Goal: Information Seeking & Learning: Learn about a topic

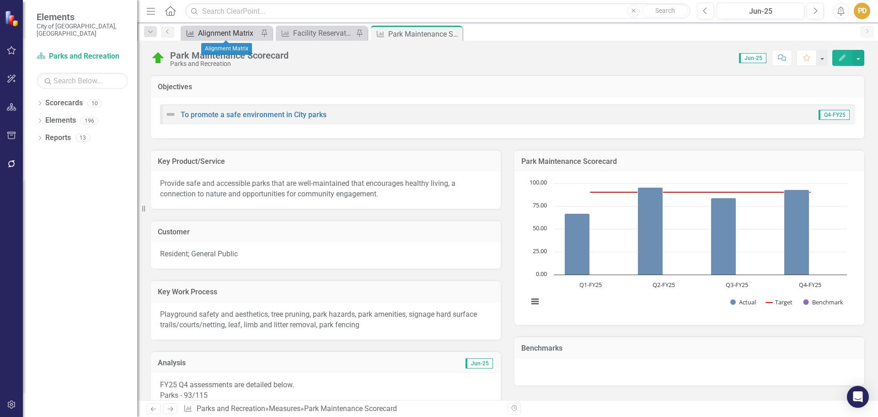
click at [218, 32] on div "Alignment Matrix" at bounding box center [228, 32] width 60 height 11
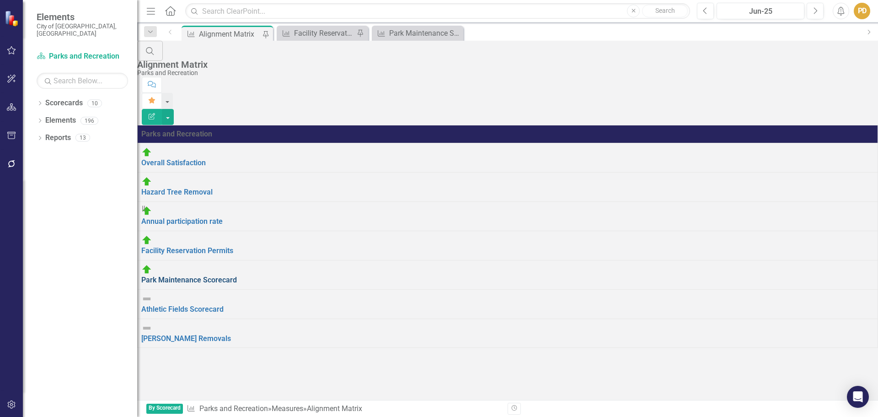
click at [226, 275] on link "Park Maintenance Scorecard" at bounding box center [189, 279] width 96 height 9
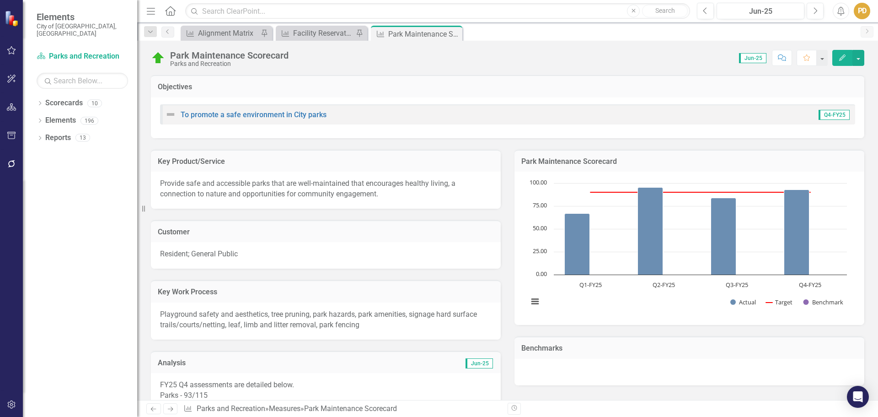
click at [752, 60] on span "Jun-25" at bounding box center [752, 58] width 27 height 10
click at [753, 56] on span "Jun-25" at bounding box center [752, 58] width 27 height 10
click at [751, 56] on span "Jun-25" at bounding box center [752, 58] width 27 height 10
click at [840, 57] on icon "Edit" at bounding box center [842, 57] width 8 height 6
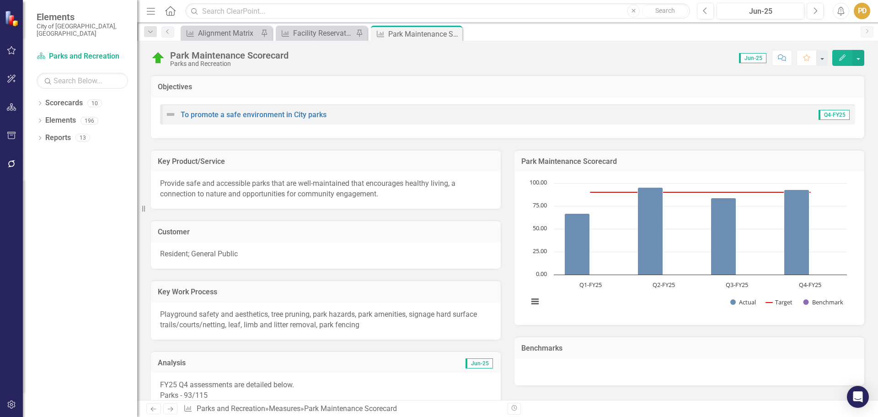
click at [751, 57] on span "Jun-25" at bounding box center [752, 58] width 27 height 10
click at [812, 10] on button "Next" at bounding box center [815, 11] width 17 height 16
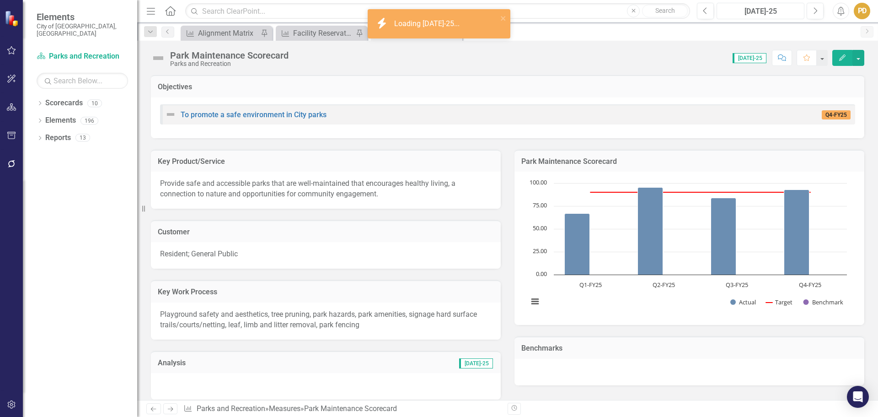
click at [777, 10] on div "[DATE]-25" at bounding box center [760, 11] width 81 height 11
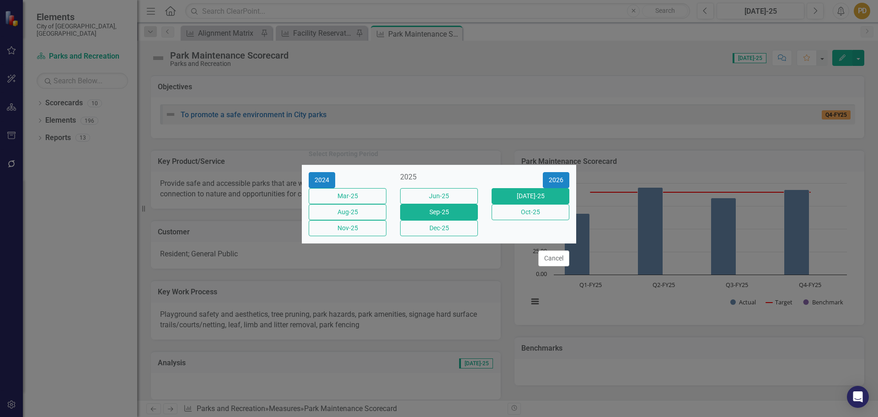
click at [449, 216] on button "Sep-25" at bounding box center [439, 212] width 78 height 16
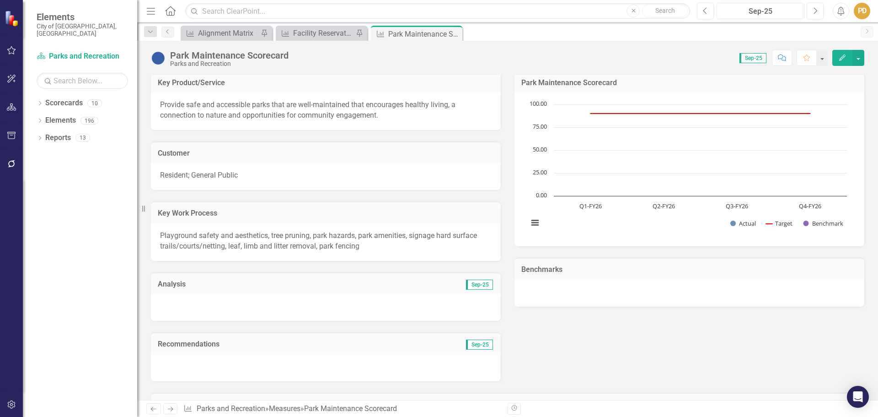
scroll to position [46, 0]
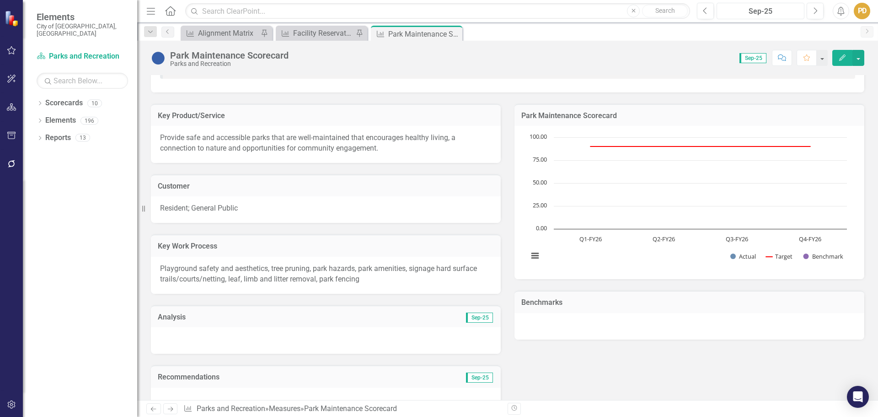
click at [754, 14] on div "Sep-25" at bounding box center [760, 11] width 81 height 11
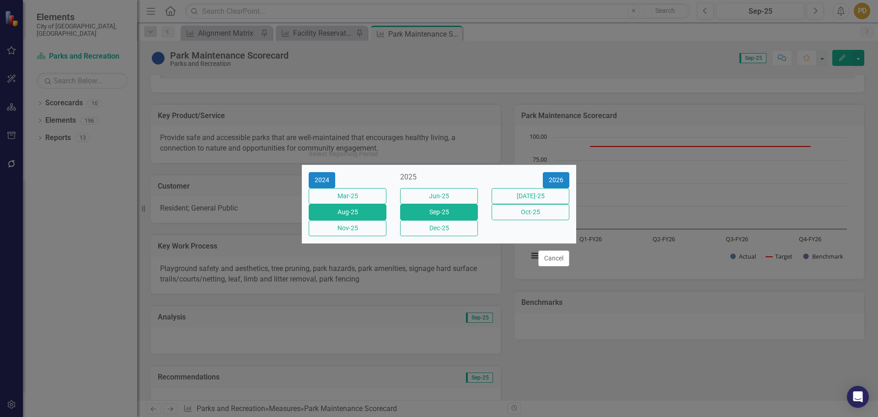
click at [371, 215] on button "Aug-25" at bounding box center [348, 212] width 78 height 16
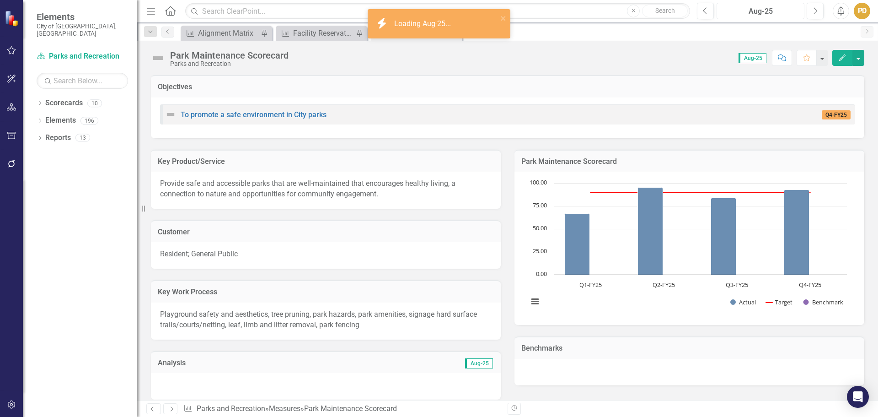
click at [771, 5] on button "Aug-25" at bounding box center [761, 11] width 88 height 16
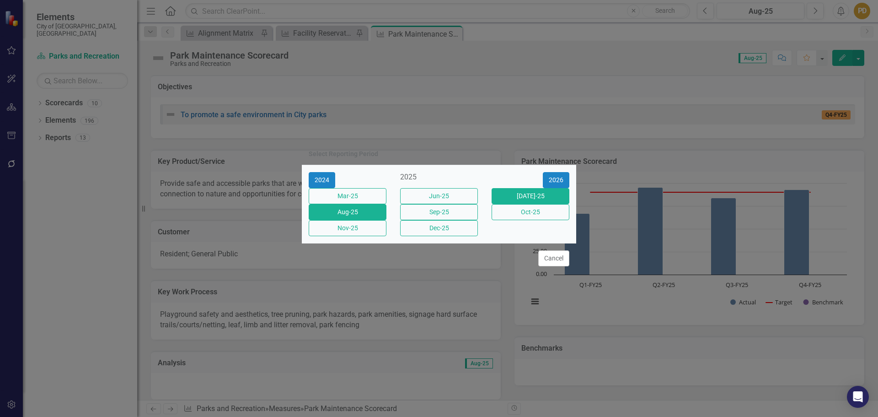
click at [520, 196] on button "[DATE]-25" at bounding box center [531, 196] width 78 height 16
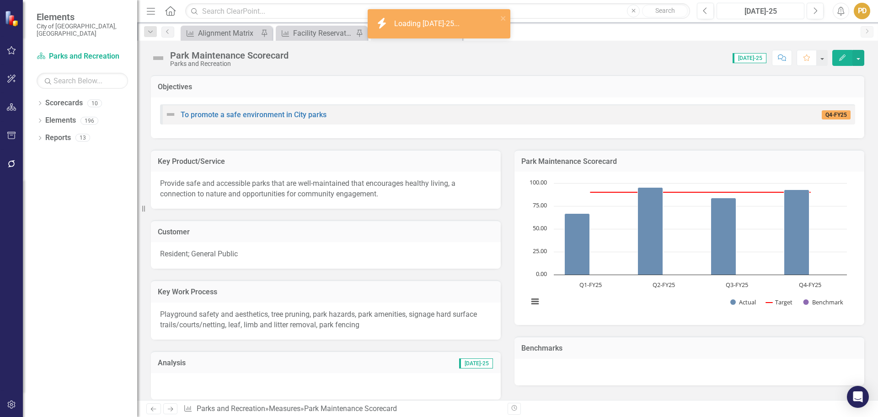
click at [751, 14] on div "[DATE]-25" at bounding box center [760, 11] width 81 height 11
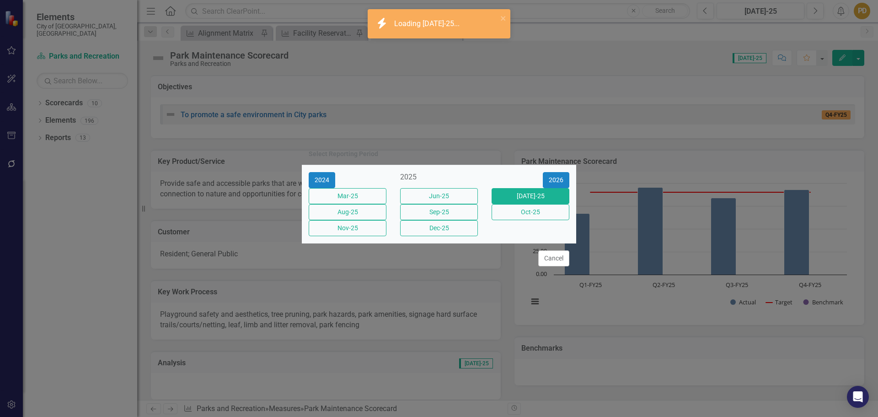
drag, startPoint x: 456, startPoint y: 193, endPoint x: 495, endPoint y: 181, distance: 40.8
click at [456, 194] on button "Jun-25" at bounding box center [439, 196] width 78 height 16
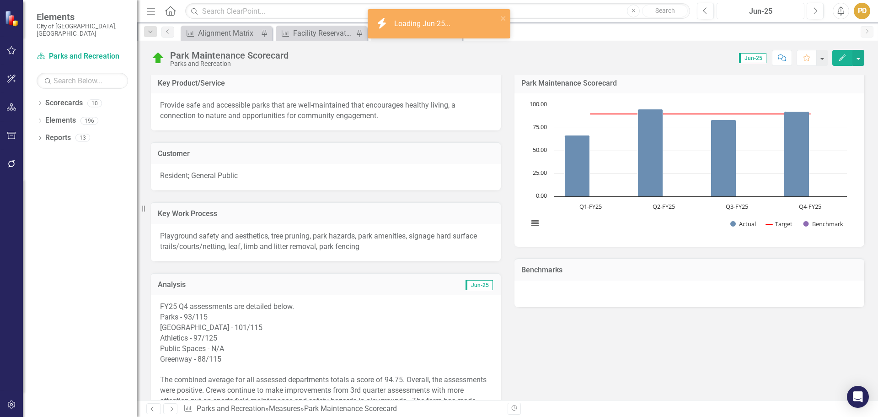
scroll to position [91, 0]
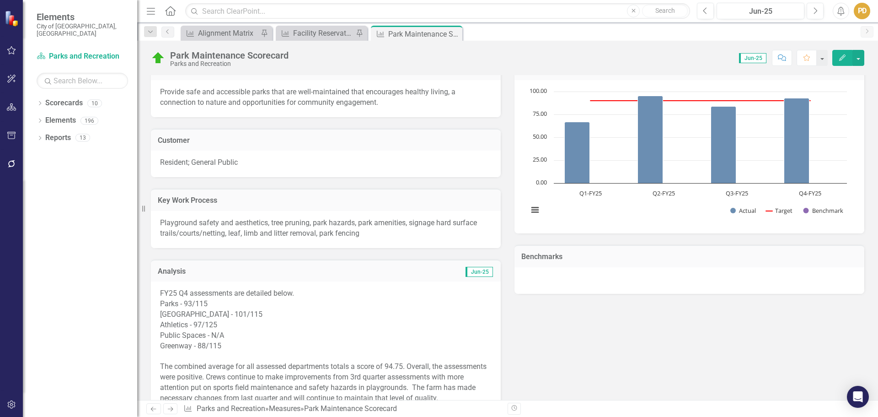
drag, startPoint x: 162, startPoint y: 293, endPoint x: 212, endPoint y: 294, distance: 49.9
click at [212, 294] on p "FY25 Q4 assessments are detailed below." at bounding box center [326, 293] width 332 height 11
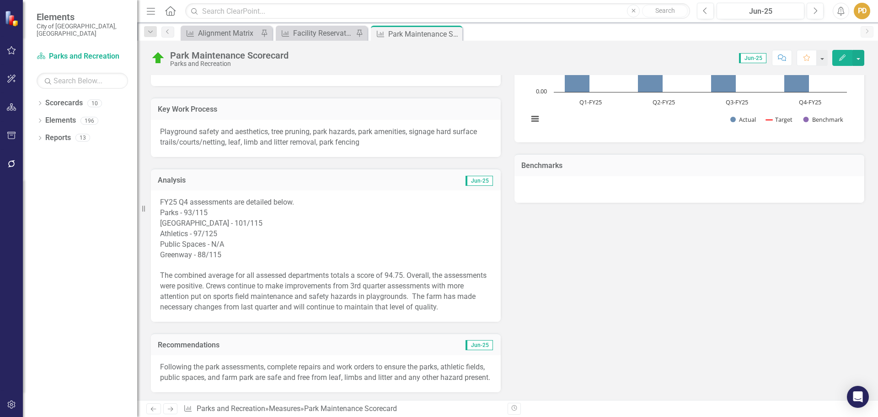
scroll to position [183, 0]
click at [307, 245] on div "Public Spaces - N/A" at bounding box center [326, 244] width 332 height 11
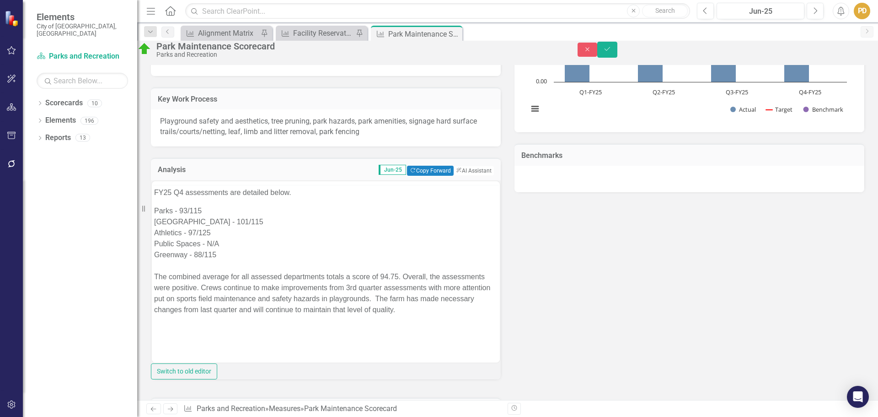
scroll to position [0, 0]
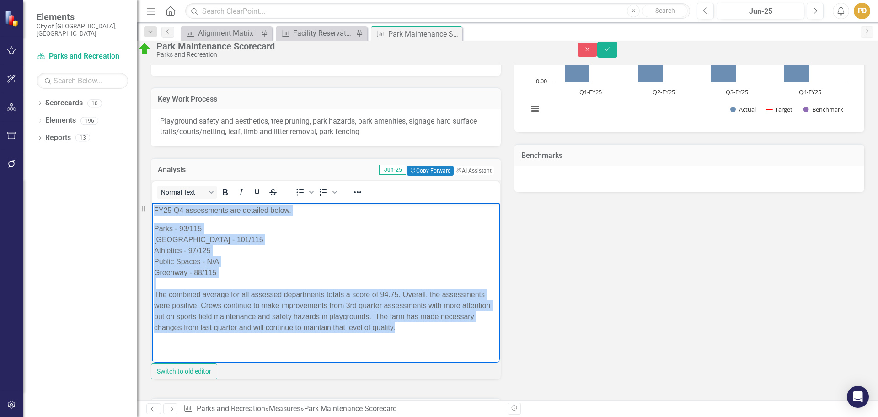
drag, startPoint x: 155, startPoint y: 213, endPoint x: 454, endPoint y: 326, distance: 320.3
click at [466, 337] on body "FY25 Q4 assessments are detailed below. Parks - 93/115 Farm Park - 101/115 Athl…" at bounding box center [326, 270] width 348 height 137
copy body "FY25 Q4 assessments are detailed below. Parks - 93/115 Farm Park - 101/115 Athl…"
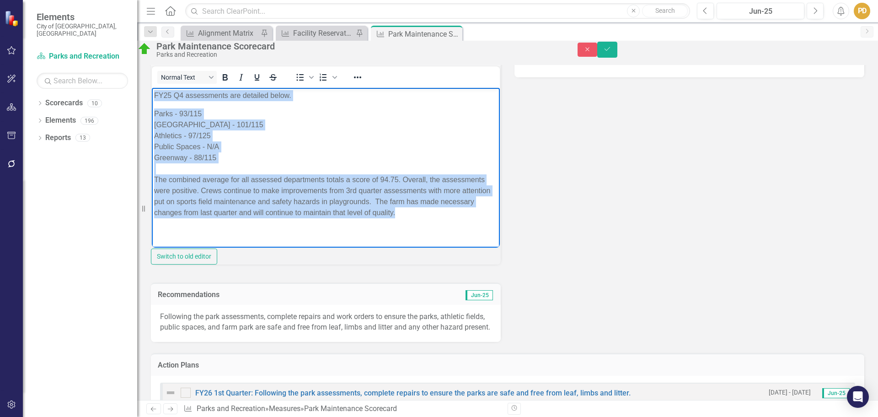
scroll to position [320, 0]
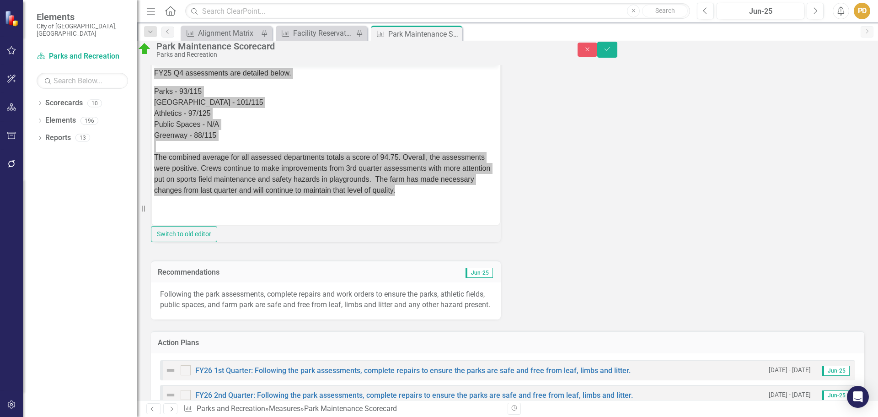
click at [215, 310] on p "Following the park assessments, complete repairs and work orders to ensure the …" at bounding box center [326, 299] width 332 height 21
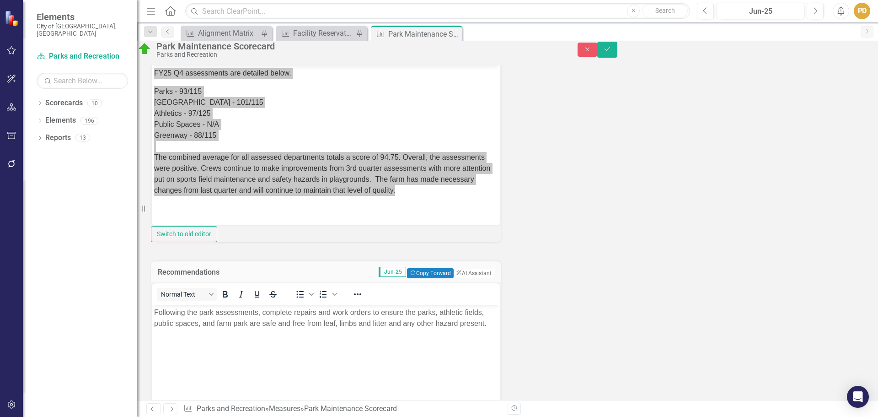
scroll to position [0, 0]
click at [218, 329] on p "Following the park assessments, complete repairs and work orders to ensure the …" at bounding box center [325, 318] width 343 height 22
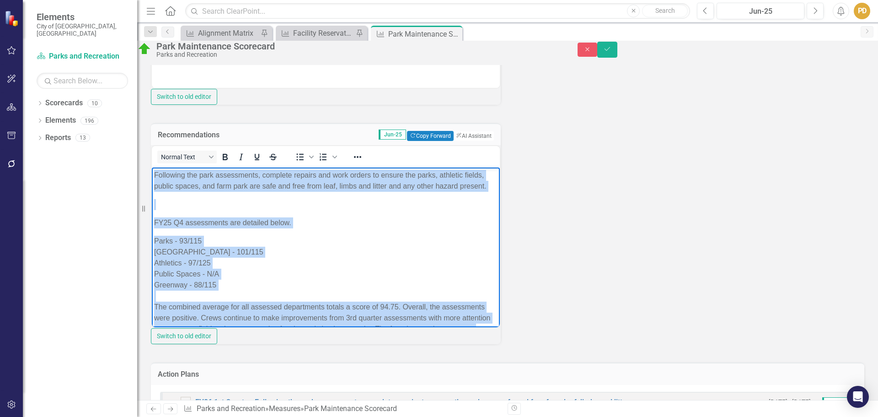
drag, startPoint x: 254, startPoint y: 320, endPoint x: 151, endPoint y: 171, distance: 181.4
click at [152, 171] on html "Following the park assessments, complete repairs and work orders to ensure the …" at bounding box center [326, 257] width 348 height 180
copy body "Following the park assessments, complete repairs and work orders to ensure the …"
click at [289, 210] on p "Rich Text Area. Press ALT-0 for help." at bounding box center [325, 204] width 343 height 11
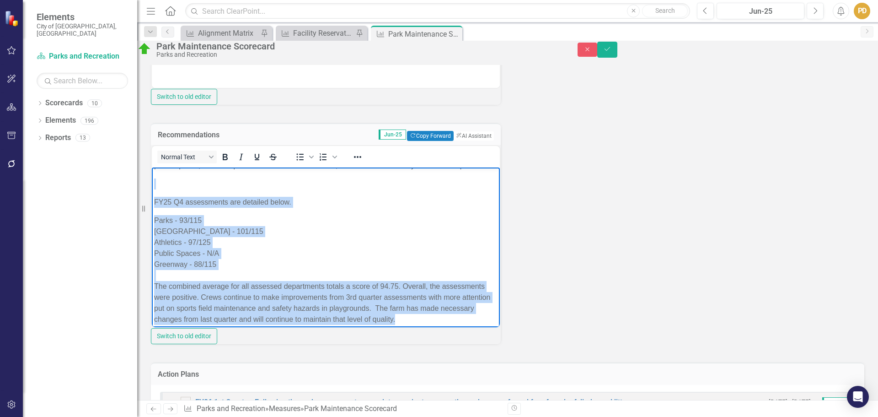
scroll to position [43, 0]
drag, startPoint x: 154, startPoint y: 218, endPoint x: 438, endPoint y: 328, distance: 304.8
click at [438, 327] on html "Following the park assessments, complete repairs and work orders to ensure the …" at bounding box center [326, 237] width 348 height 180
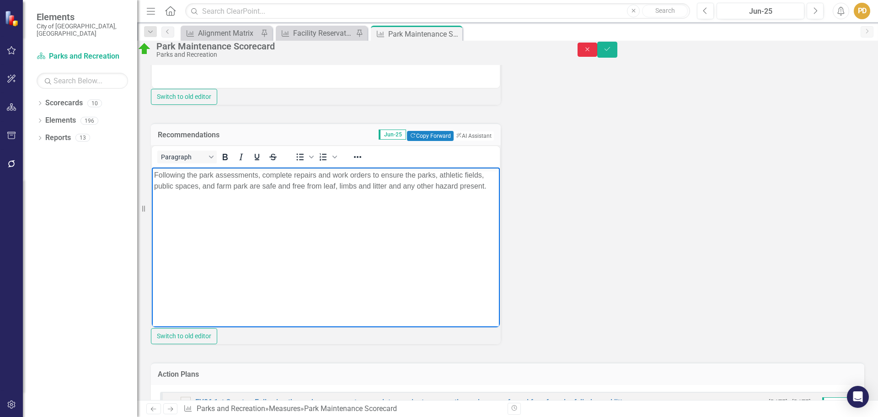
click at [598, 49] on button "Close" at bounding box center [588, 50] width 20 height 14
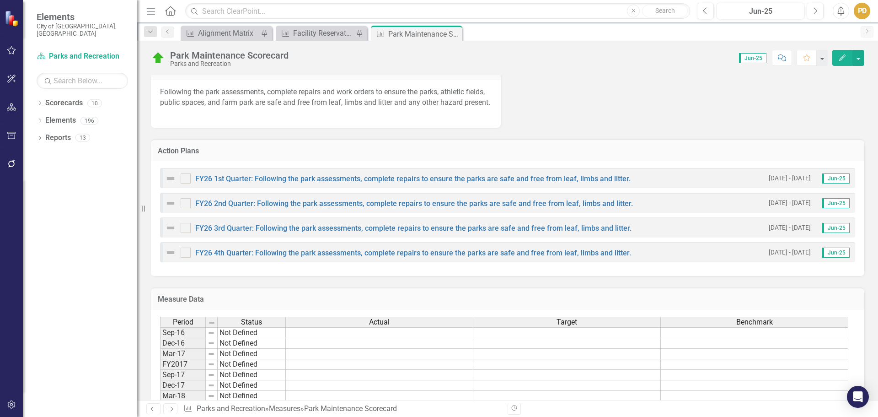
scroll to position [457, 0]
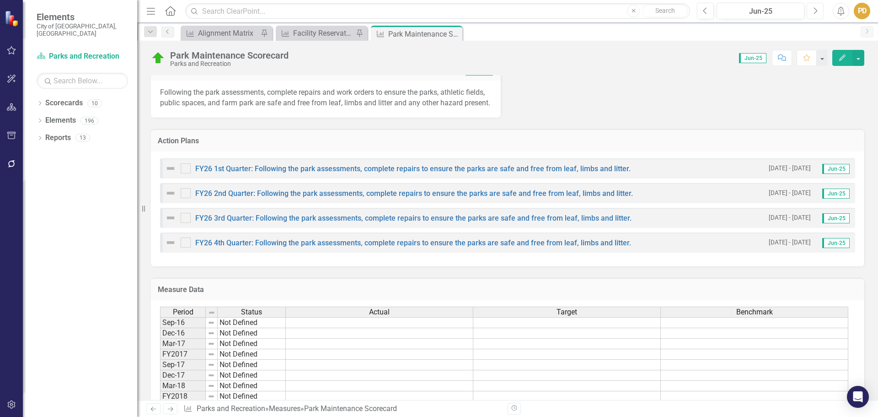
click at [815, 11] on icon "Next" at bounding box center [815, 11] width 5 height 8
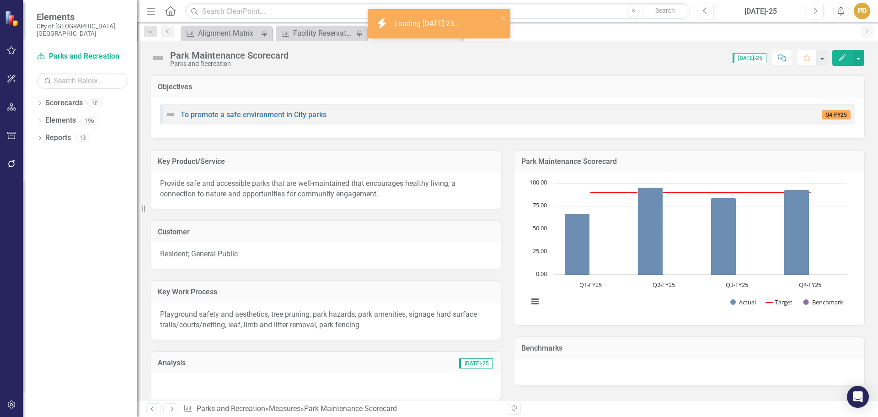
click at [789, 10] on div "[DATE]-25" at bounding box center [760, 11] width 81 height 11
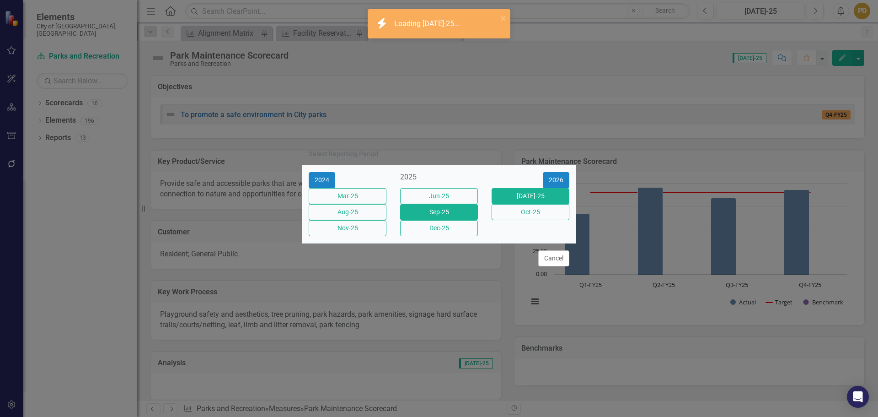
click at [439, 215] on button "Sep-25" at bounding box center [439, 212] width 78 height 16
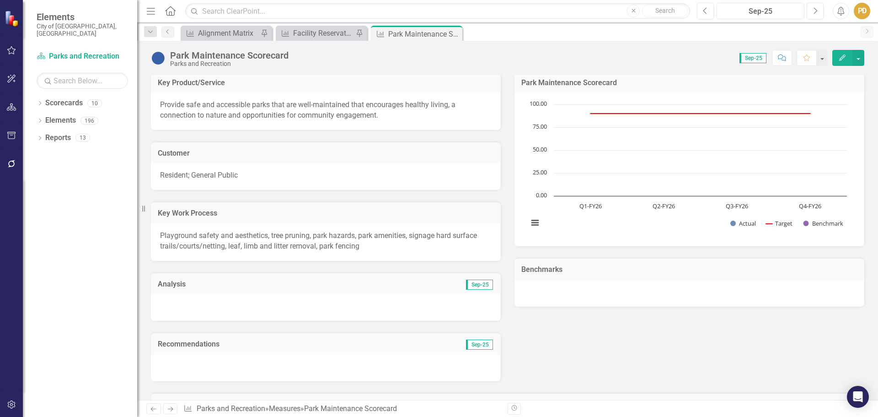
scroll to position [91, 0]
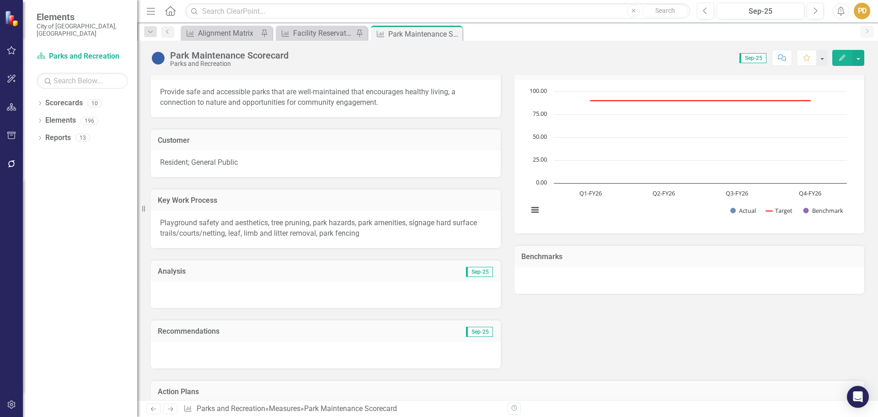
click at [208, 290] on div at bounding box center [326, 294] width 350 height 27
click at [220, 296] on div at bounding box center [326, 294] width 350 height 27
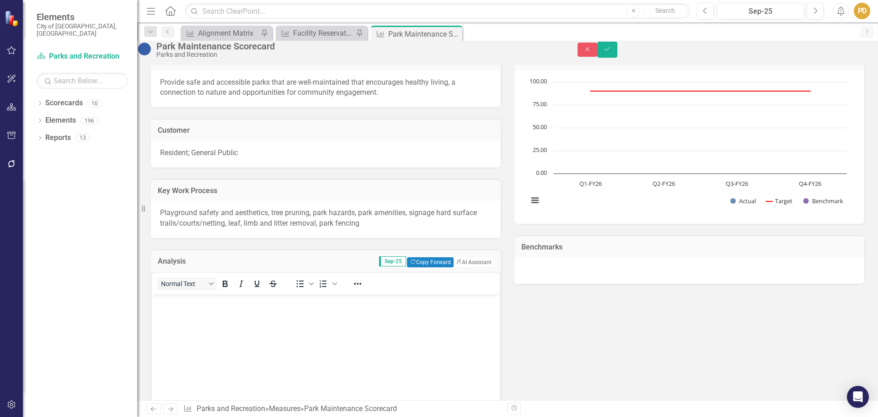
scroll to position [0, 0]
click at [190, 307] on body "Rich Text Area. Press ALT-0 for help." at bounding box center [326, 362] width 348 height 137
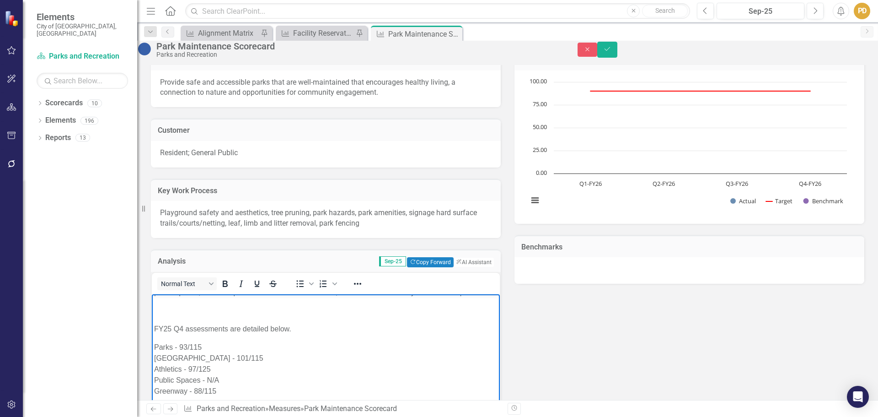
scroll to position [165, 0]
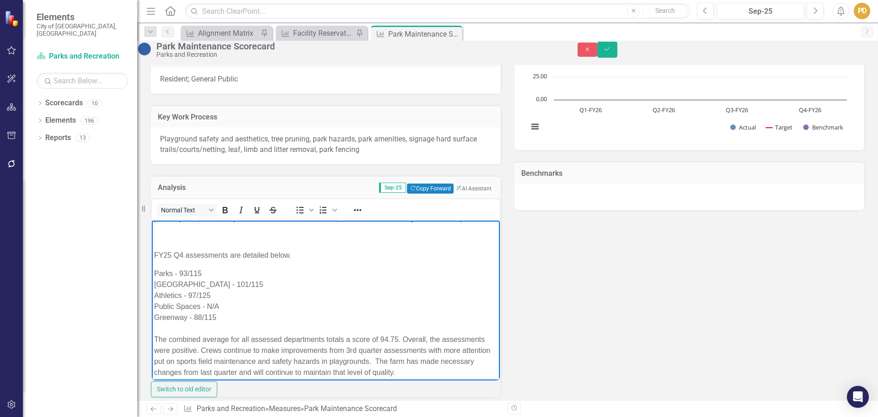
click at [154, 255] on p "FY25 Q4 assessments are detailed below." at bounding box center [325, 254] width 343 height 11
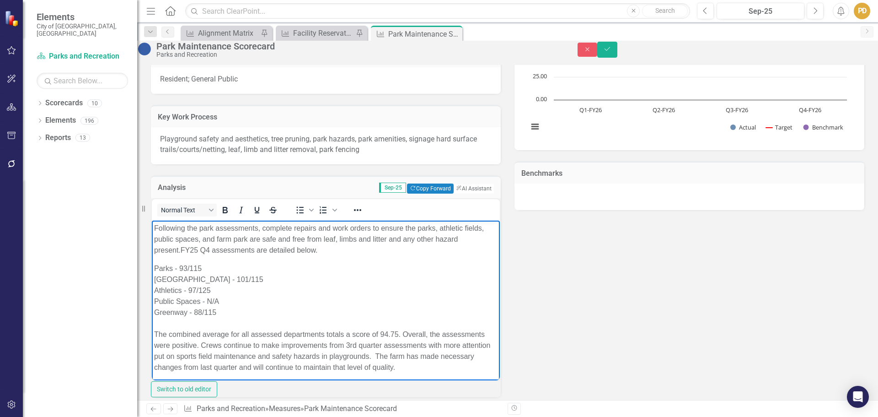
scroll to position [0, 0]
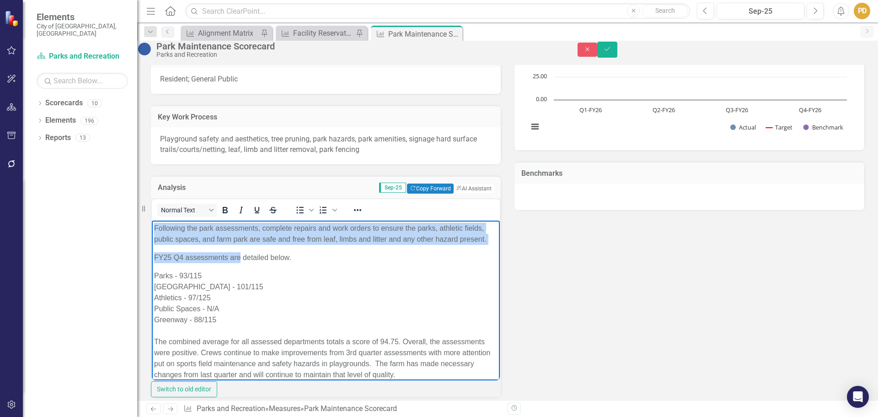
drag, startPoint x: 239, startPoint y: 255, endPoint x: 142, endPoint y: 223, distance: 102.5
click at [152, 223] on html "Following the park assessments, complete repairs and work orders to ensure the …" at bounding box center [326, 301] width 348 height 162
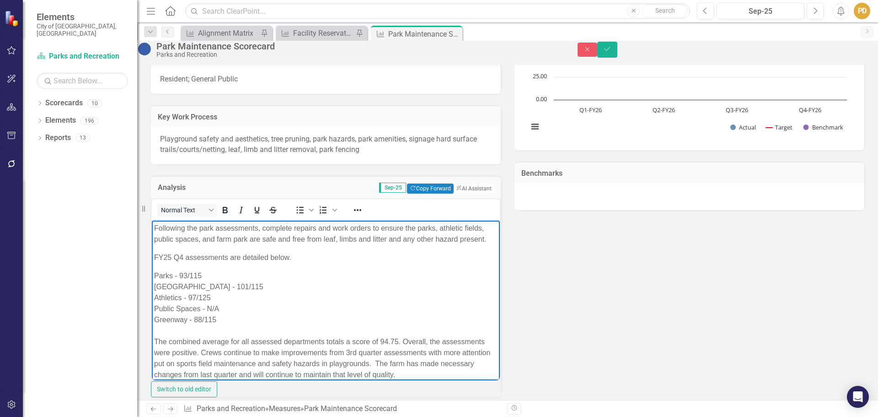
click at [254, 257] on body "Following the park assessments, complete repairs and work orders to ensure the …" at bounding box center [326, 301] width 348 height 162
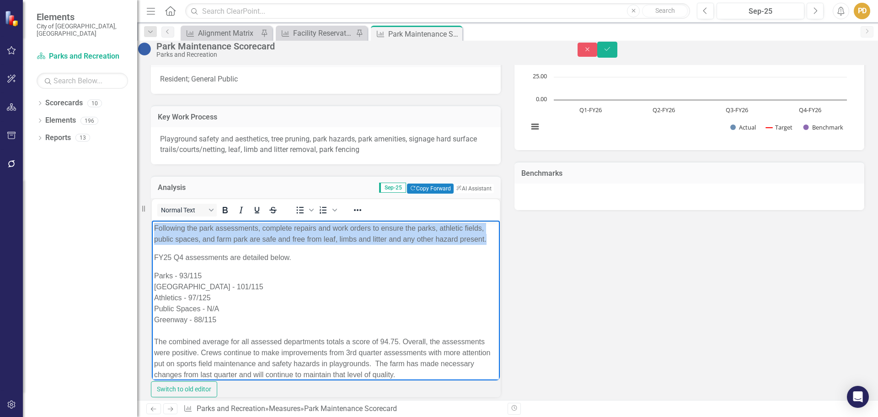
drag, startPoint x: 219, startPoint y: 250, endPoint x: 312, endPoint y: 465, distance: 234.3
click at [152, 225] on html "Following the park assessments, complete repairs and work orders to ensure the …" at bounding box center [326, 301] width 348 height 162
copy p "Following the park assessments, complete repairs and work orders to ensure the …"
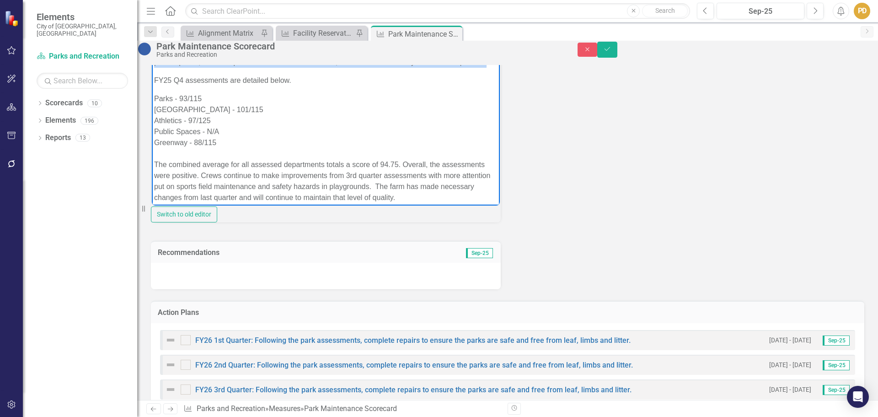
scroll to position [348, 0]
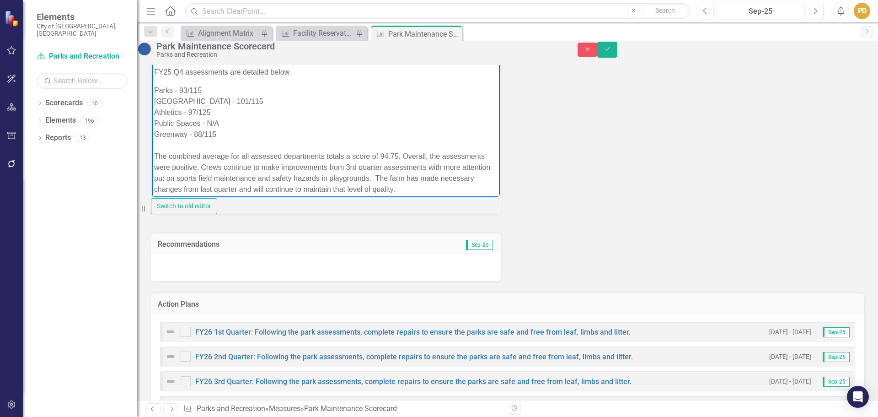
click at [265, 281] on div at bounding box center [326, 267] width 350 height 27
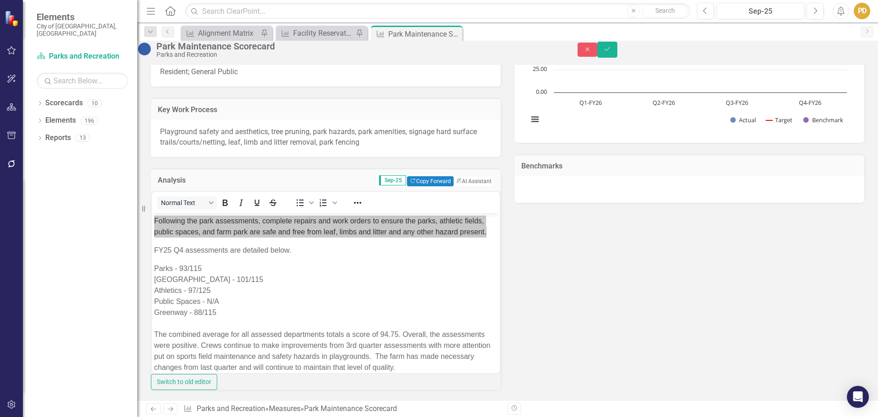
scroll to position [165, 0]
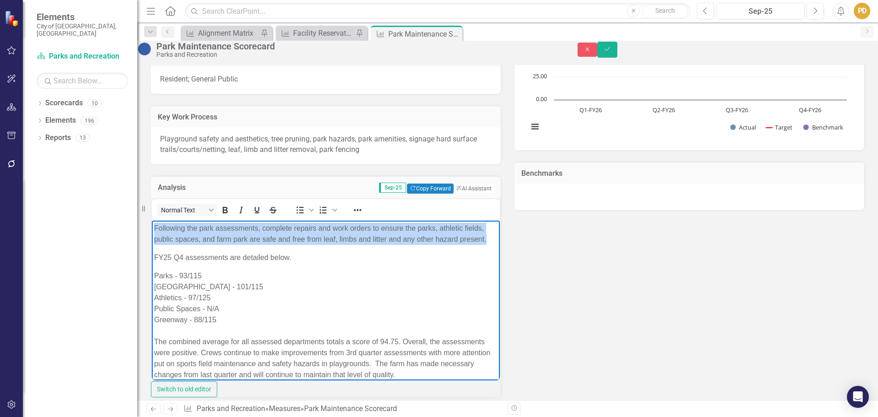
copy p "Following the park assessments, complete repairs and work orders to ensure the …"
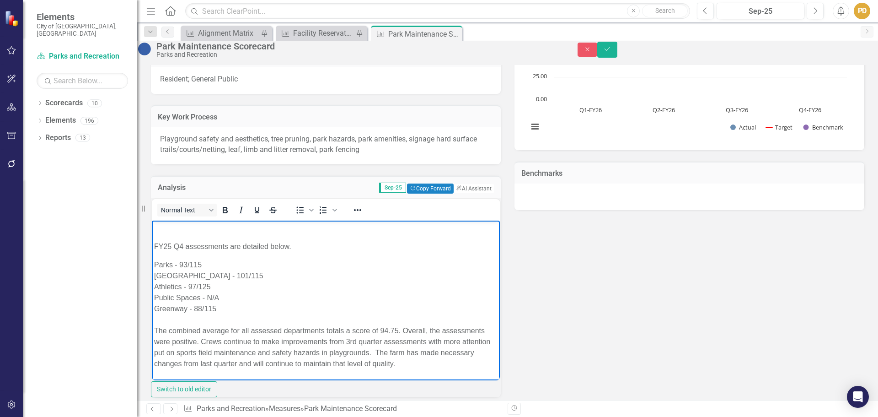
click at [157, 242] on p "FY25 Q4 assessments are detailed below." at bounding box center [325, 246] width 343 height 11
click at [154, 243] on p "FY25 Q4 assessments are detailed below." at bounding box center [325, 246] width 343 height 11
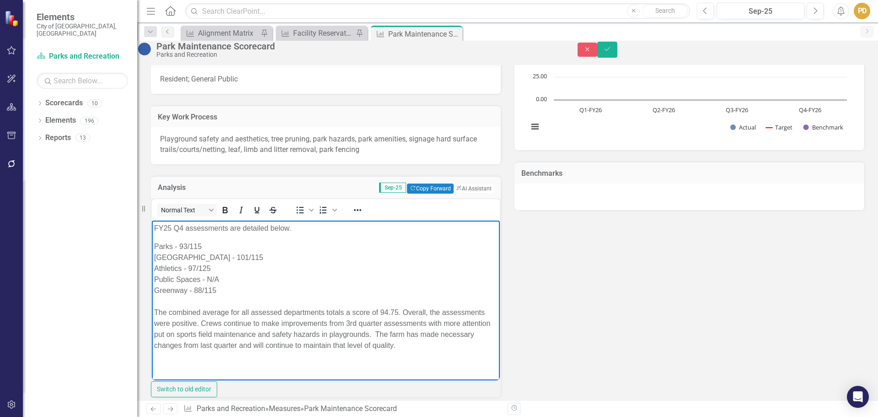
click at [186, 246] on div "Parks - 93/115" at bounding box center [325, 246] width 343 height 11
click at [204, 257] on div "[GEOGRAPHIC_DATA] - 101/115" at bounding box center [325, 257] width 343 height 11
click at [206, 255] on div "[GEOGRAPHIC_DATA] - 101/115" at bounding box center [325, 257] width 343 height 11
click at [195, 265] on div "Athletics - 97/125" at bounding box center [325, 267] width 343 height 11
click at [203, 288] on div "Greenway - 88/115" at bounding box center [325, 289] width 343 height 11
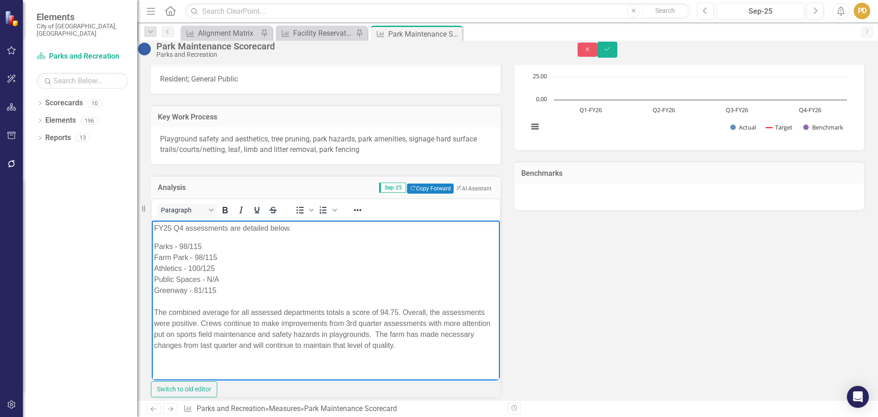
click at [398, 308] on div "The combined average for all assessed departments totals a score of 94.75. Over…" at bounding box center [325, 328] width 343 height 44
drag, startPoint x: 391, startPoint y: 322, endPoint x: 402, endPoint y: 321, distance: 10.2
click at [402, 321] on div "The combined average for all assessed departments totals a score of 94.25. Over…" at bounding box center [325, 328] width 343 height 44
click at [400, 323] on div "The combined average for all assessed departments totals a score of 94.25. Over…" at bounding box center [325, 328] width 343 height 44
click at [170, 228] on p "FY25 Q4 assessments are detailed below." at bounding box center [325, 227] width 343 height 11
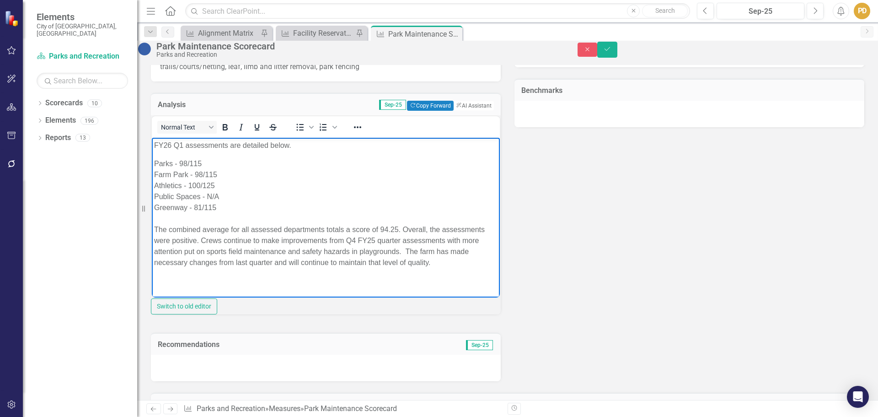
scroll to position [257, 0]
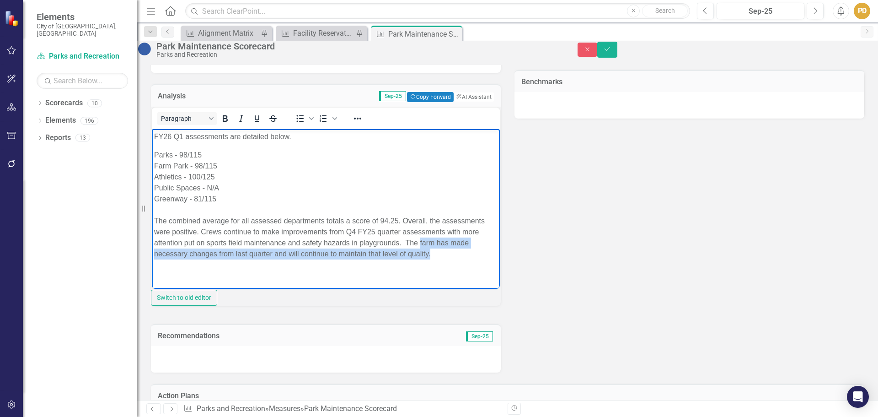
drag, startPoint x: 214, startPoint y: 253, endPoint x: 387, endPoint y: 266, distance: 173.3
click at [387, 259] on div "The combined average for all assessed departments totals a score of 94.25. Over…" at bounding box center [325, 237] width 343 height 44
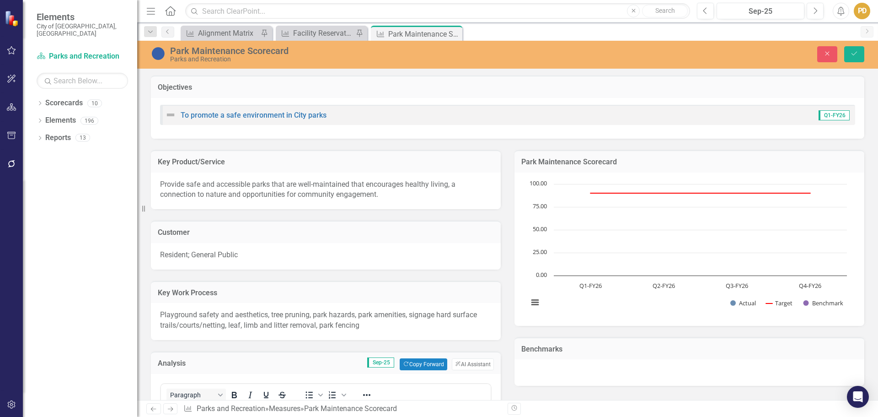
scroll to position [257, 0]
